Goal: Task Accomplishment & Management: Use online tool/utility

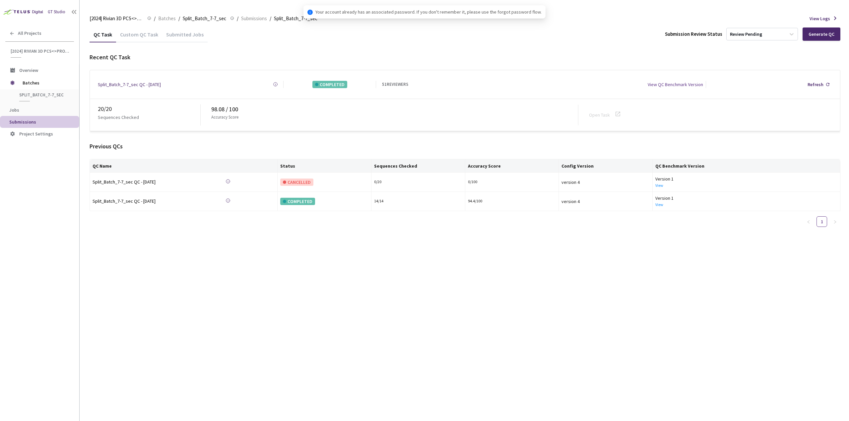
click at [144, 37] on div "Custom QC Task" at bounding box center [139, 36] width 46 height 11
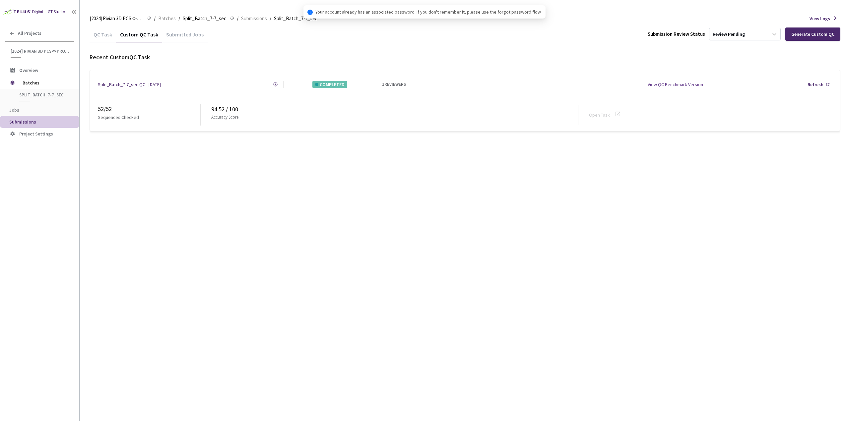
click at [106, 35] on div "QC Task" at bounding box center [102, 36] width 27 height 11
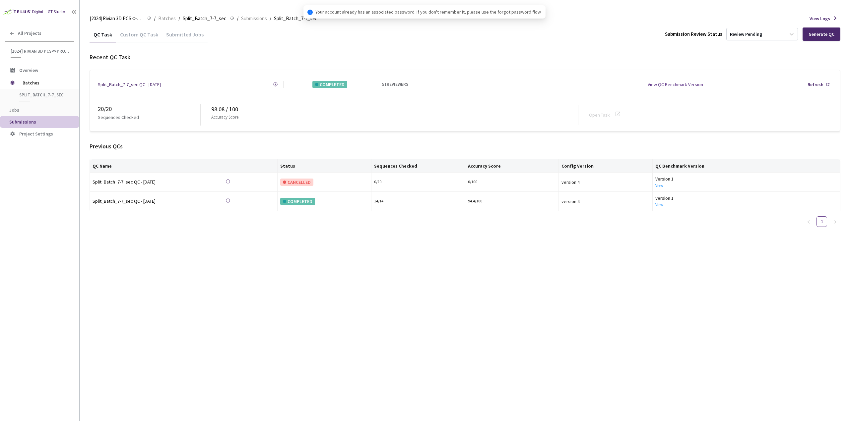
click at [149, 35] on div "Custom QC Task" at bounding box center [139, 36] width 46 height 11
